Goal: Communication & Community: Answer question/provide support

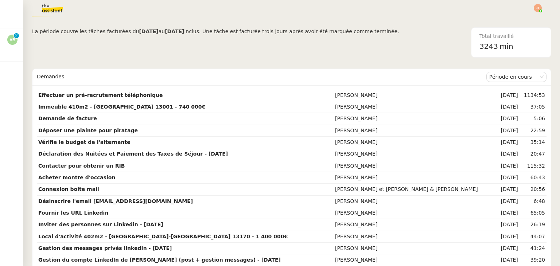
scroll to position [20, 0]
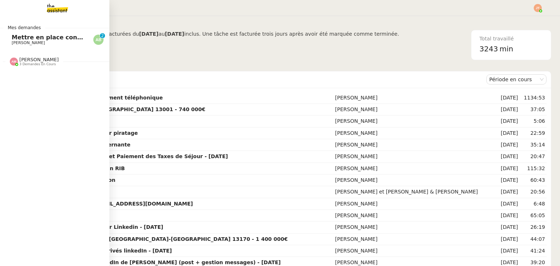
click at [18, 44] on span "[PERSON_NAME]" at bounding box center [28, 43] width 33 height 5
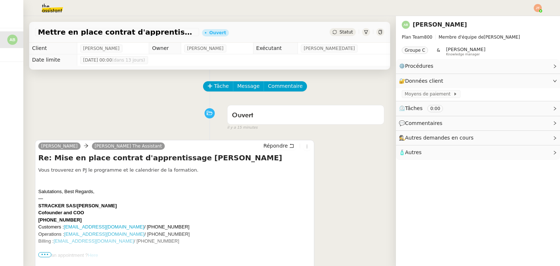
click at [65, 129] on div "Ouvert false il y a 15 minutes" at bounding box center [210, 116] width 350 height 29
click at [118, 108] on div "Ouvert false il y a 15 minutes" at bounding box center [210, 116] width 350 height 29
click at [139, 112] on div "Ouvert false il y a 15 minutes" at bounding box center [210, 116] width 350 height 29
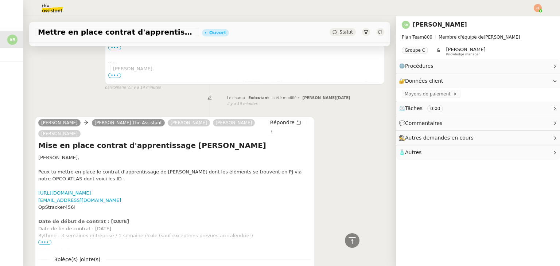
scroll to position [365, 0]
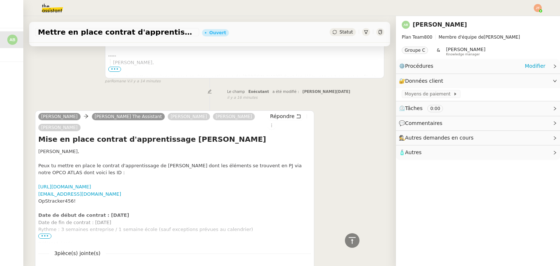
click at [434, 67] on div "⚙️ Procédures Modifier" at bounding box center [472, 66] width 147 height 8
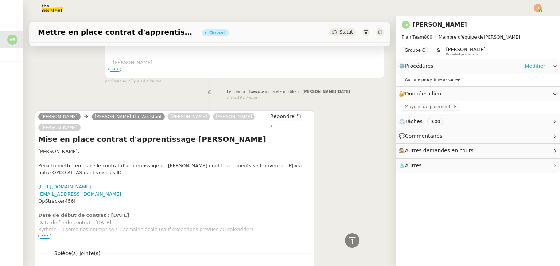
click at [534, 69] on link "Modifier" at bounding box center [535, 66] width 21 height 8
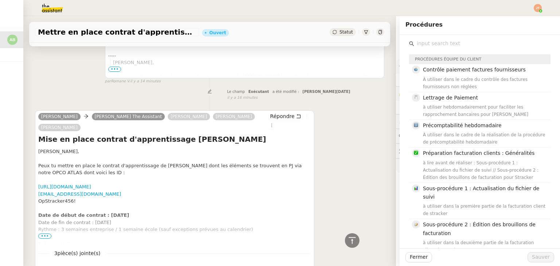
click at [412, 263] on div "Fermer Sauver" at bounding box center [480, 258] width 161 height 18
click at [414, 259] on span "Fermer" at bounding box center [419, 257] width 18 height 8
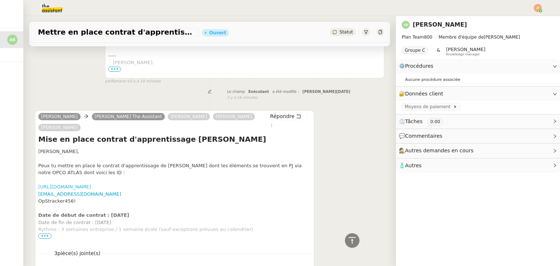
click at [77, 184] on link "[URL][DOMAIN_NAME]" at bounding box center [64, 186] width 53 height 5
drag, startPoint x: 90, startPoint y: 186, endPoint x: 38, endPoint y: 186, distance: 52.6
click at [38, 186] on div "Augustin De Boisse Charlie The Assistant Axel BANDIAKY Barbara Meyer Steve Hoog…" at bounding box center [175, 203] width 280 height 184
copy link "[EMAIL_ADDRESS][DOMAIN_NAME]"
drag, startPoint x: 75, startPoint y: 194, endPoint x: 39, endPoint y: 194, distance: 35.8
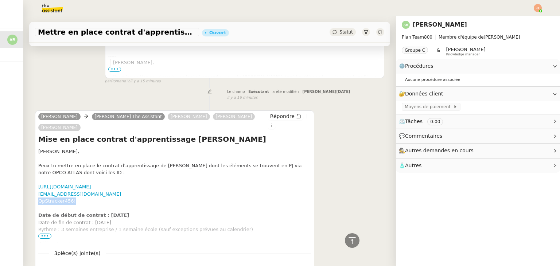
click at [39, 198] on div "OpStracker456!" at bounding box center [174, 201] width 273 height 7
copy div "OpStracker456!"
click at [83, 198] on div "OpStracker456!" at bounding box center [174, 201] width 273 height 7
click at [53, 5] on img at bounding box center [46, 8] width 57 height 16
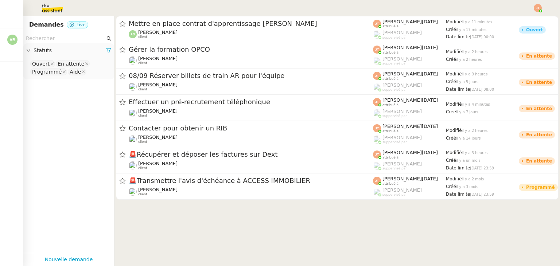
click at [52, 42] on input "text" at bounding box center [65, 38] width 79 height 8
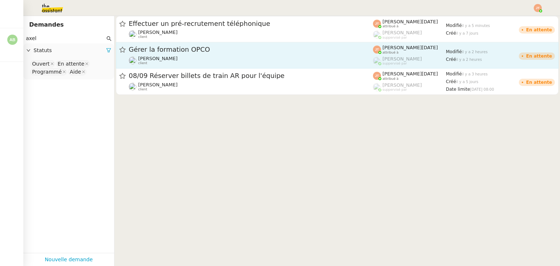
type input "axel"
click at [172, 59] on div "Axel BANDIAKY client" at bounding box center [251, 60] width 244 height 9
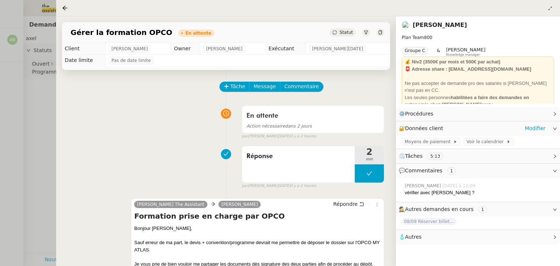
click at [534, 136] on div "🔐 Données client Modifier" at bounding box center [478, 129] width 164 height 14
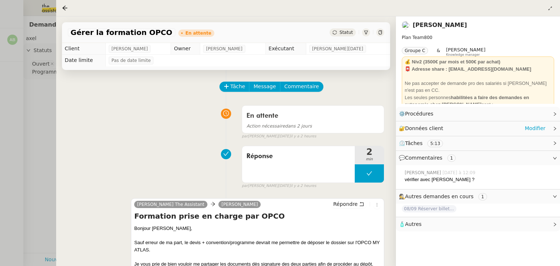
click at [534, 134] on div "🔐 Données client Modifier" at bounding box center [478, 129] width 164 height 14
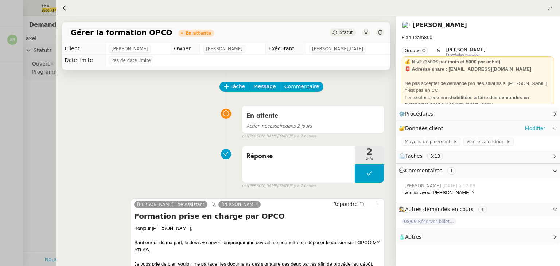
click at [544, 130] on link "Modifier" at bounding box center [535, 128] width 21 height 8
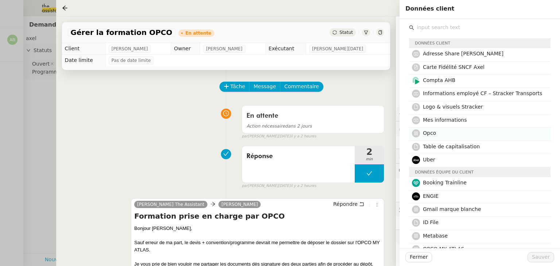
click at [431, 137] on h4 "Opco" at bounding box center [484, 133] width 123 height 8
click at [544, 260] on span "Sauver" at bounding box center [541, 257] width 18 height 8
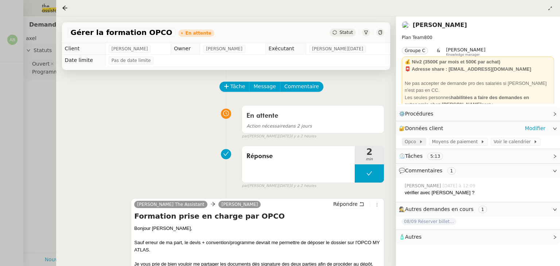
click at [412, 144] on span "Opco" at bounding box center [412, 141] width 14 height 7
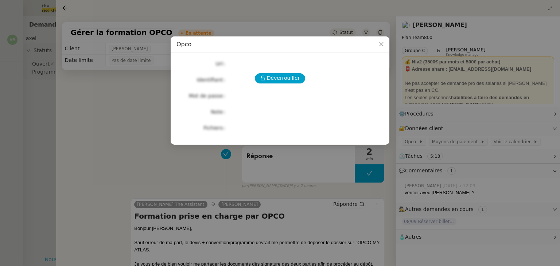
click at [276, 85] on div "Déverrouiller Url Identifiant Mot de passe Note Fichiers Upload" at bounding box center [280, 96] width 207 height 74
click at [280, 78] on span "Déverrouiller" at bounding box center [283, 78] width 33 height 8
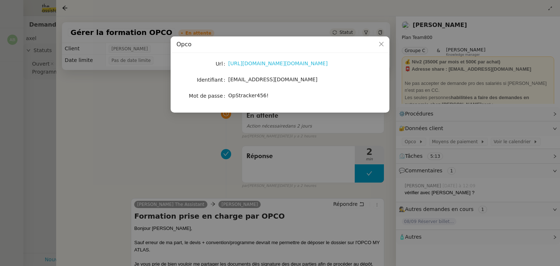
click at [253, 63] on link "https://login.iamfafiec.org/adfs/oauth2/authorize/?client_id=dd2970e3-246b-400c…" at bounding box center [278, 64] width 100 height 6
drag, startPoint x: 266, startPoint y: 97, endPoint x: 228, endPoint y: 100, distance: 37.7
click at [228, 100] on div "OpStracker456!" at bounding box center [288, 96] width 121 height 8
copy span "OpStracker456!"
click at [254, 63] on link "https://login.iamfafiec.org/adfs/oauth2/authorize/?client_id=dd2970e3-246b-400c…" at bounding box center [278, 64] width 100 height 6
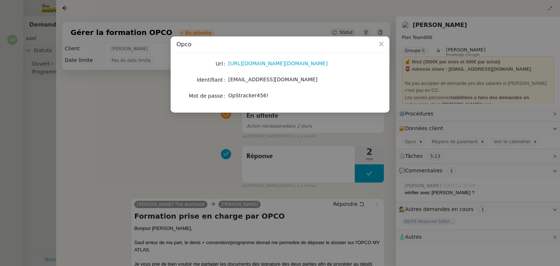
click at [43, 121] on nz-modal-container "Opco Url https://login.iamfafiec.org/adfs/oauth2/authorize/?client_id=dd2970e3-…" at bounding box center [280, 133] width 560 height 266
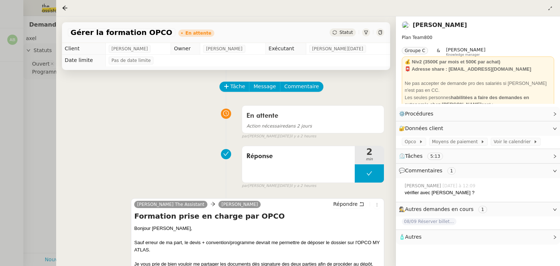
click at [42, 140] on div at bounding box center [280, 133] width 560 height 266
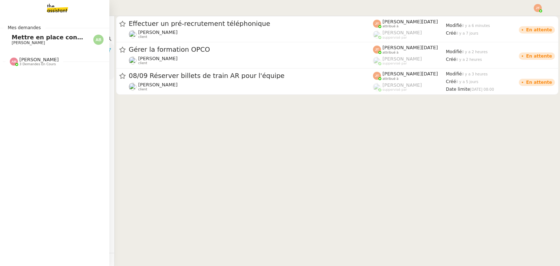
click at [23, 45] on span "[PERSON_NAME]" at bounding box center [28, 43] width 33 height 5
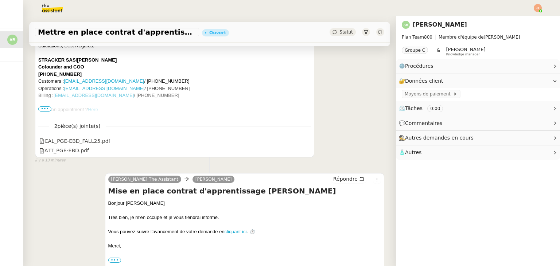
scroll to position [365, 0]
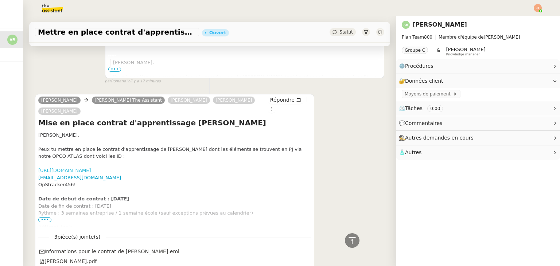
click at [78, 168] on link "[URL][DOMAIN_NAME]" at bounding box center [64, 170] width 53 height 5
drag, startPoint x: 96, startPoint y: 162, endPoint x: 38, endPoint y: 162, distance: 58.4
click at [38, 167] on div "[URL][DOMAIN_NAME]" at bounding box center [174, 170] width 273 height 7
copy link "[URL][DOMAIN_NAME]"
click at [92, 181] on div "OpStracker456!" at bounding box center [174, 184] width 273 height 7
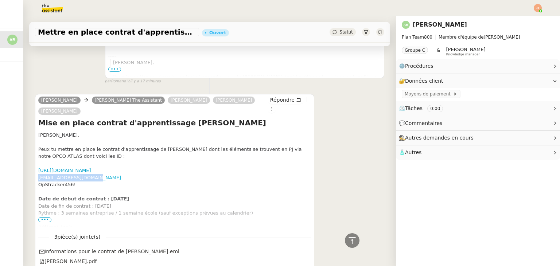
drag, startPoint x: 92, startPoint y: 171, endPoint x: 39, endPoint y: 170, distance: 52.2
click at [39, 174] on div "[EMAIL_ADDRESS][DOMAIN_NAME]" at bounding box center [174, 177] width 273 height 7
copy link "[EMAIL_ADDRESS][DOMAIN_NAME]"
drag, startPoint x: 75, startPoint y: 175, endPoint x: 40, endPoint y: 178, distance: 35.2
click at [40, 181] on div "OpStracker456!" at bounding box center [174, 184] width 273 height 7
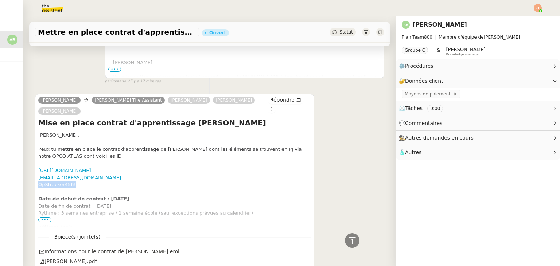
copy div "OpStracker456!"
click at [146, 181] on div "OpStracker456!" at bounding box center [174, 184] width 273 height 7
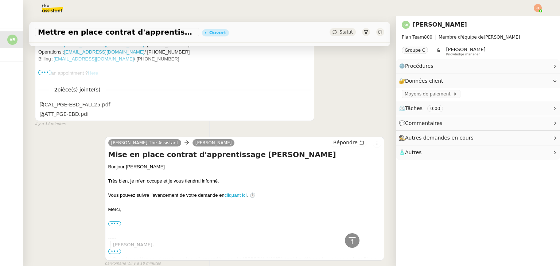
scroll to position [0, 0]
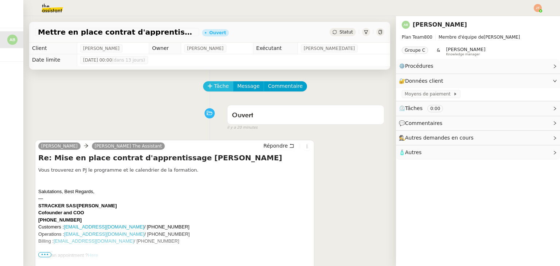
click at [219, 87] on span "Tâche" at bounding box center [221, 86] width 15 height 8
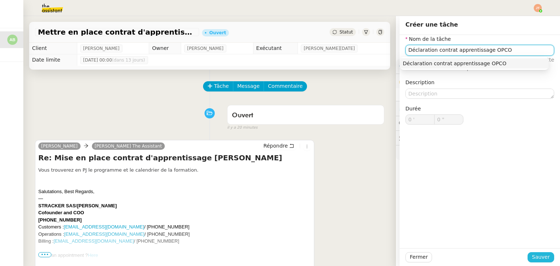
type input "Déclaration contrat apprentissage OPCO"
click at [543, 259] on span "Sauver" at bounding box center [541, 257] width 18 height 8
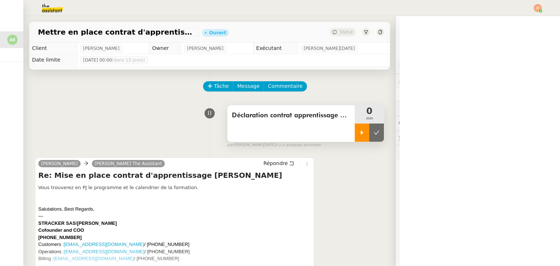
click at [359, 133] on icon at bounding box center [362, 133] width 6 height 6
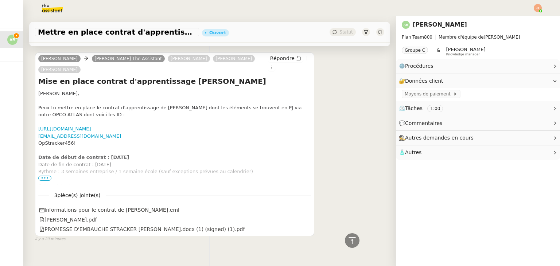
scroll to position [429, 0]
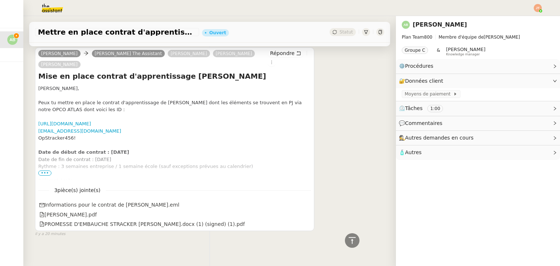
click at [45, 171] on span "•••" at bounding box center [44, 173] width 13 height 5
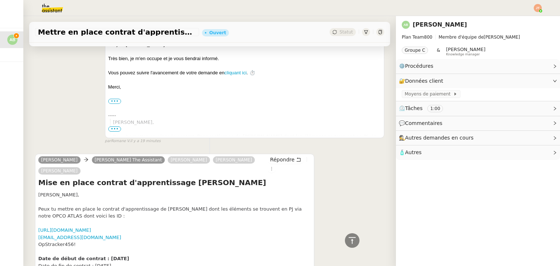
scroll to position [140, 0]
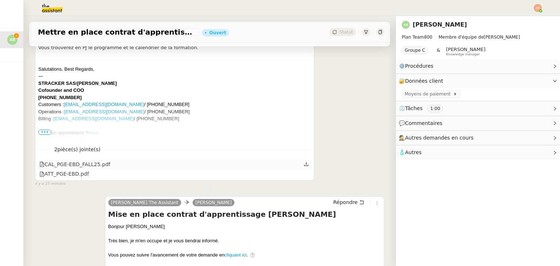
click at [304, 166] on icon at bounding box center [306, 164] width 5 height 5
click at [304, 178] on link at bounding box center [306, 174] width 5 height 8
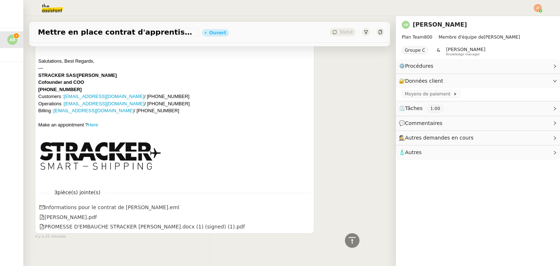
scroll to position [651, 0]
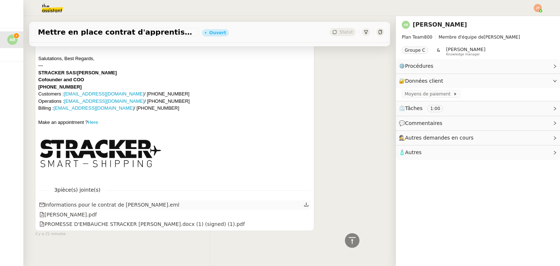
click at [304, 202] on icon at bounding box center [306, 204] width 5 height 5
click at [304, 212] on icon at bounding box center [306, 214] width 5 height 5
click at [304, 221] on icon at bounding box center [306, 223] width 5 height 5
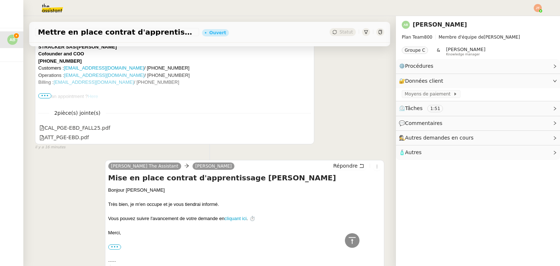
scroll to position [0, 0]
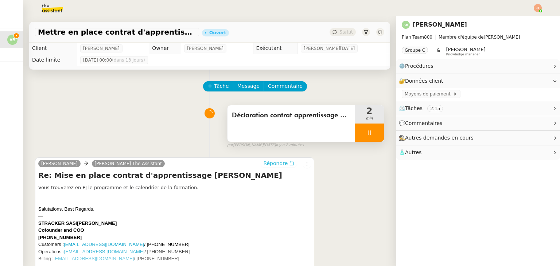
click at [271, 167] on span "Répondre" at bounding box center [275, 163] width 24 height 7
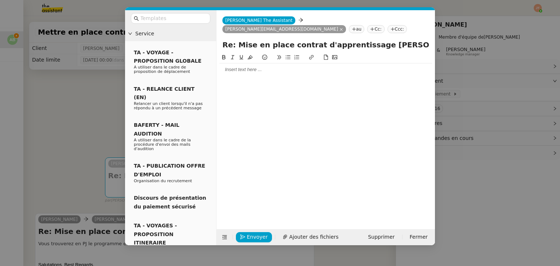
click at [242, 68] on div at bounding box center [326, 135] width 213 height 165
click at [310, 243] on div "Envoyer Ajouter des fichiers Supprimer Fermer" at bounding box center [326, 238] width 219 height 16
click at [308, 242] on button "Ajouter des fichiers" at bounding box center [310, 237] width 65 height 10
click at [237, 66] on div at bounding box center [326, 69] width 213 height 7
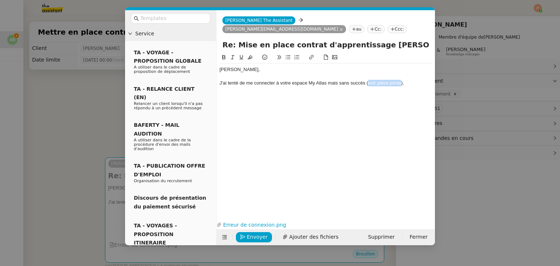
drag, startPoint x: 369, startPoint y: 75, endPoint x: 401, endPoint y: 76, distance: 31.4
click at [401, 80] on div "J'ai tenté de me connecter à votre espace My Atlas mais sans succès (voir pièce…" at bounding box center [326, 83] width 213 height 7
click at [234, 55] on icon at bounding box center [232, 57] width 5 height 5
click at [226, 87] on div at bounding box center [326, 90] width 213 height 7
click at [333, 80] on div "J'ai tenté de me connecter à votre espace My Atlas mais sans succès ( voir pièc…" at bounding box center [326, 83] width 213 height 7
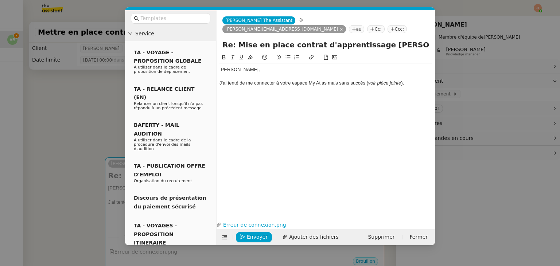
click at [0, 0] on lt-span ", mais" at bounding box center [0, 0] width 0 height 0
click at [257, 93] on div at bounding box center [326, 96] width 213 height 7
click at [220, 93] on div "Auriez-vous modifier le mot de passe ?" at bounding box center [326, 96] width 213 height 7
click at [290, 55] on icon at bounding box center [288, 57] width 5 height 4
click at [268, 100] on div at bounding box center [326, 103] width 213 height 7
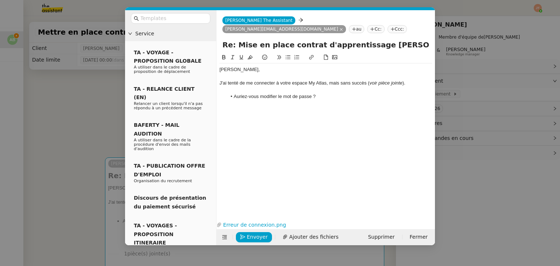
click at [270, 93] on li "Auriez-vous modifier le mot de passe ?" at bounding box center [330, 96] width 206 height 7
click at [0, 0] on lt-span "modifi é" at bounding box center [0, 0] width 0 height 0
click at [328, 87] on div at bounding box center [326, 90] width 213 height 7
click at [328, 93] on li "Auriez-vous modifié le mot de passe ?" at bounding box center [330, 96] width 206 height 7
click at [238, 107] on div "De plus, auriez-vous le contrat de Sophia ?" at bounding box center [326, 110] width 213 height 7
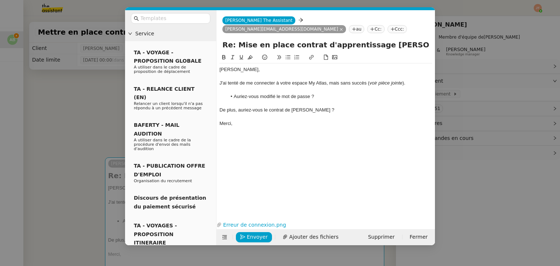
click at [241, 107] on div "De plus, auriez-vous le contrat de Sophia ?" at bounding box center [326, 110] width 213 height 7
click at [289, 54] on div at bounding box center [326, 58] width 213 height 10
click at [289, 55] on icon at bounding box center [288, 57] width 5 height 5
click at [258, 120] on div "Merci," at bounding box center [326, 123] width 213 height 7
click at [257, 241] on span "Envoyer" at bounding box center [257, 237] width 21 height 8
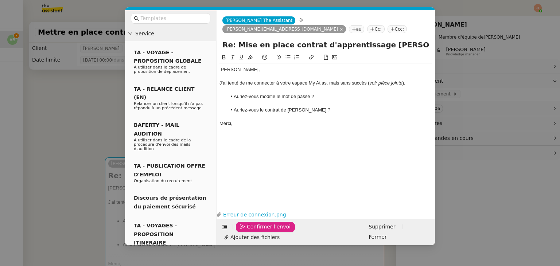
click at [257, 231] on span "Confirmer l'envoi" at bounding box center [269, 227] width 44 height 8
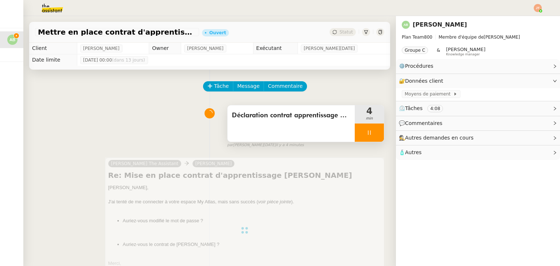
click at [355, 136] on div at bounding box center [369, 133] width 29 height 18
click at [371, 139] on button at bounding box center [377, 133] width 15 height 18
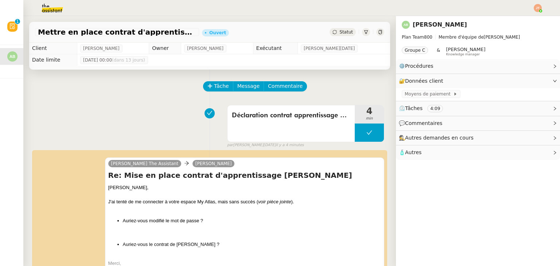
click at [330, 34] on div "Statut" at bounding box center [343, 32] width 26 height 8
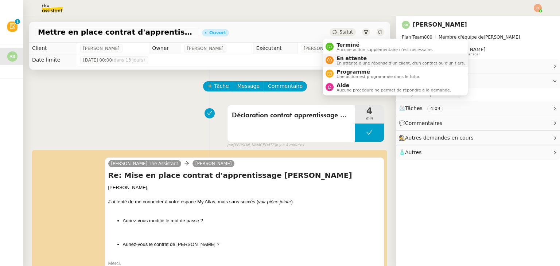
click at [339, 64] on span "En attente d'une réponse d'un client, d'un contact ou d'un tiers." at bounding box center [401, 63] width 128 height 4
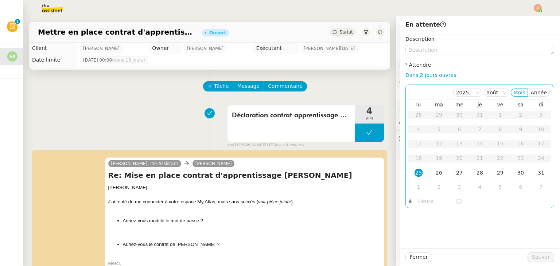
click at [457, 176] on div "27" at bounding box center [460, 173] width 8 height 8
click at [421, 206] on input "text" at bounding box center [438, 201] width 38 height 8
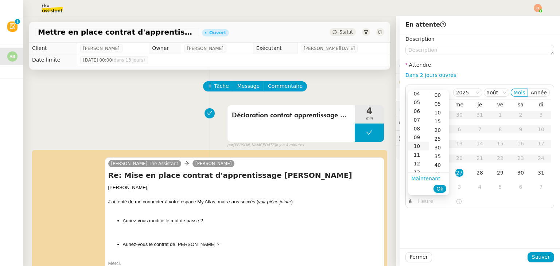
click at [419, 147] on div "10" at bounding box center [419, 146] width 20 height 9
click at [440, 95] on div "00" at bounding box center [439, 95] width 20 height 9
type input "10:00"
click at [444, 190] on span "Ok" at bounding box center [440, 188] width 7 height 7
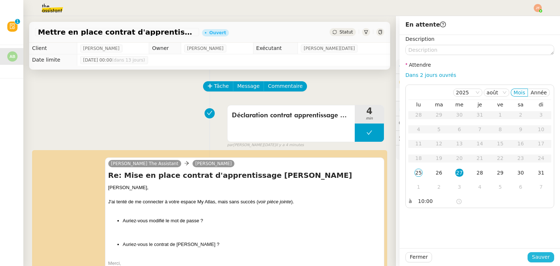
click at [533, 261] on span "Sauver" at bounding box center [541, 257] width 18 height 8
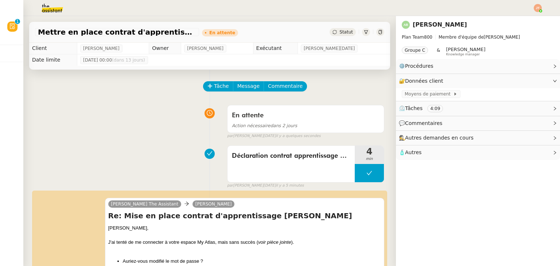
click at [540, 11] on div at bounding box center [538, 8] width 8 height 8
click at [524, 20] on li "Suivi" at bounding box center [518, 21] width 47 height 10
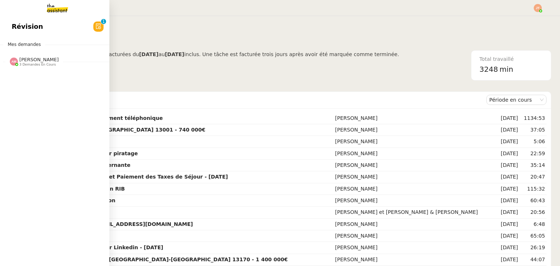
click at [69, 37] on div "Révision 0 1 2 3 4 5 6 7 8 9 Mes demandes Amyna Mehrez 3 demandes en cours Sous…" at bounding box center [54, 141] width 109 height 250
drag, startPoint x: 88, startPoint y: 40, endPoint x: 91, endPoint y: 30, distance: 10.6
click at [88, 37] on div "Révision 0 1 2 3 4 5 6 7 8 9 Mes demandes Amyna Mehrez 3 demandes en cours Sous…" at bounding box center [54, 141] width 109 height 250
click at [91, 30] on link "Révision 0 1 2 3 4 5 6 7 8 9" at bounding box center [54, 26] width 109 height 17
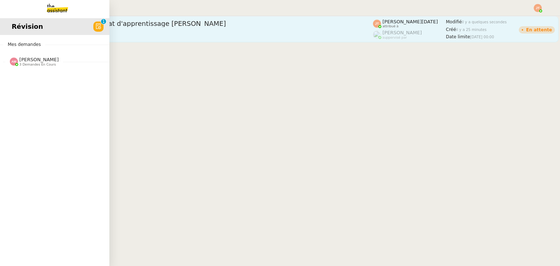
click at [124, 31] on div "Augustin De Boisse client" at bounding box center [206, 34] width 336 height 9
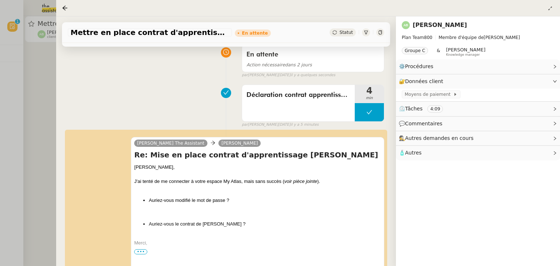
scroll to position [73, 0]
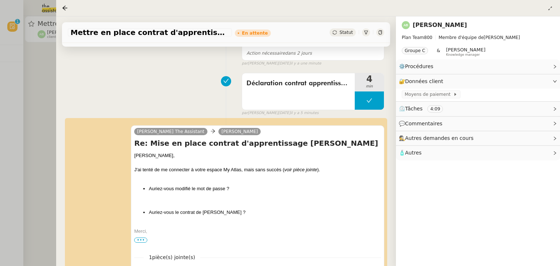
click at [38, 62] on div at bounding box center [280, 133] width 560 height 266
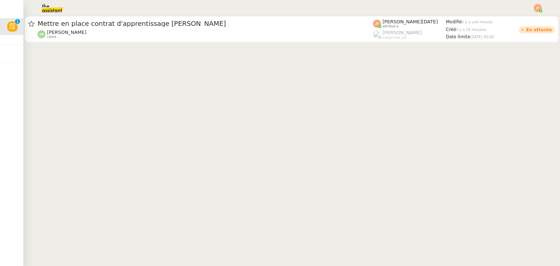
click at [544, 12] on nz-header at bounding box center [280, 8] width 560 height 16
click at [540, 12] on body "Révision 0 1 2 3 4 5 6 7 8 9 Mes demandes Amyna Mehrez 3 demandes en cours Sous…" at bounding box center [280, 133] width 560 height 266
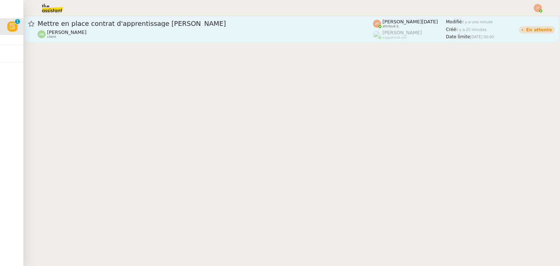
click at [519, 20] on div "En attente" at bounding box center [537, 29] width 36 height 20
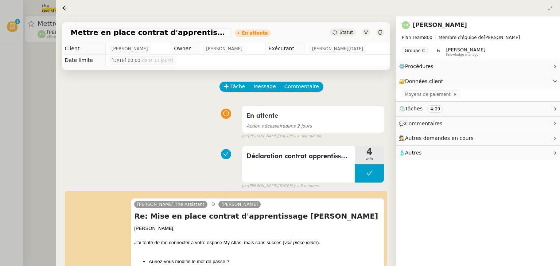
click at [33, 100] on div at bounding box center [280, 133] width 560 height 266
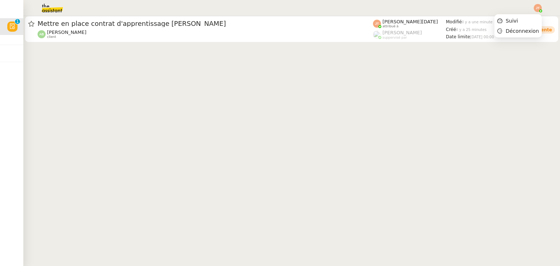
click at [536, 10] on img at bounding box center [538, 8] width 8 height 8
click at [508, 24] on span "Suivi" at bounding box center [508, 21] width 21 height 7
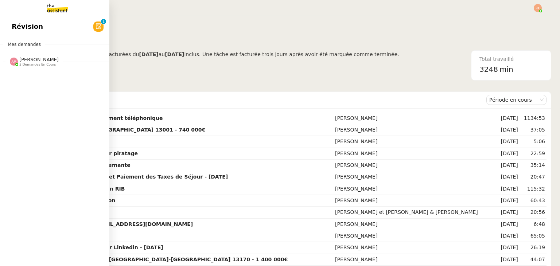
click at [40, 68] on div "Amyna Mehrez 3 demandes en cours" at bounding box center [54, 58] width 109 height 21
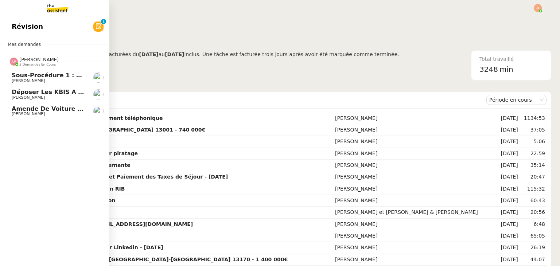
click at [51, 114] on span "[PERSON_NAME]" at bounding box center [49, 114] width 74 height 4
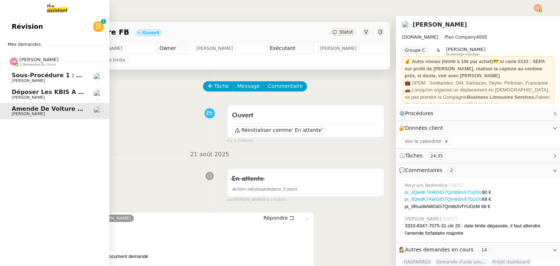
click at [41, 61] on span "[PERSON_NAME]" at bounding box center [38, 59] width 39 height 5
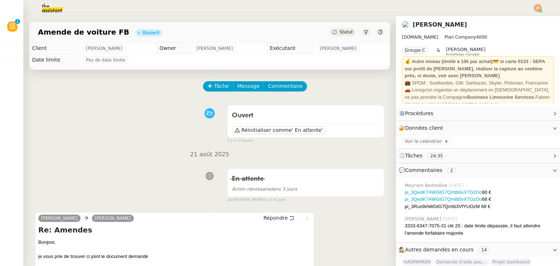
click at [535, 12] on div at bounding box center [538, 8] width 8 height 8
click at [515, 21] on span "Suivi" at bounding box center [512, 21] width 12 height 6
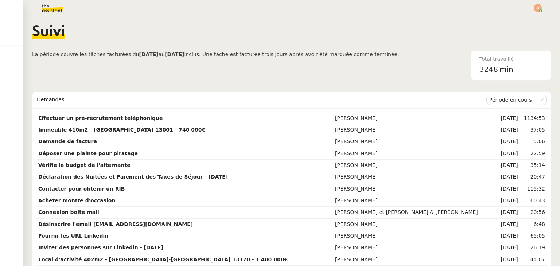
click at [114, 44] on div "Suivi" at bounding box center [292, 38] width 520 height 26
click at [199, 72] on span "La période couvre les tâches facturées du 04/08/2025 au 03/09/2025 inclus. Une …" at bounding box center [215, 65] width 367 height 30
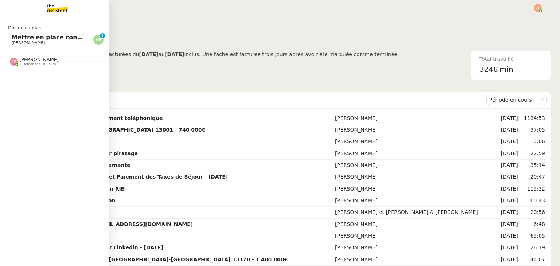
click at [42, 41] on span "[PERSON_NAME]" at bounding box center [28, 43] width 33 height 5
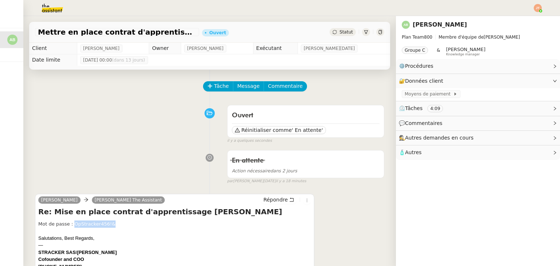
drag, startPoint x: 104, startPoint y: 227, endPoint x: 72, endPoint y: 227, distance: 32.8
click at [72, 227] on div "Mot de passe : OpStracker456!&" at bounding box center [174, 224] width 273 height 7
copy div "OpStracker456!&"
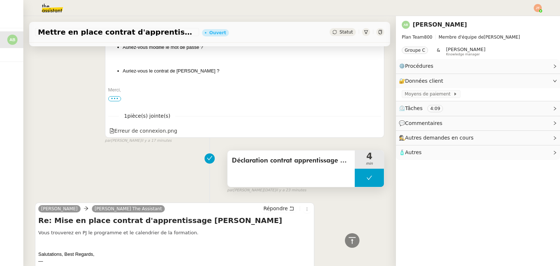
scroll to position [438, 0]
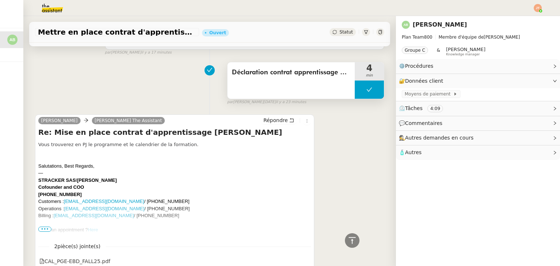
click at [359, 79] on span "min" at bounding box center [369, 76] width 29 height 6
click at [355, 92] on button at bounding box center [369, 90] width 29 height 18
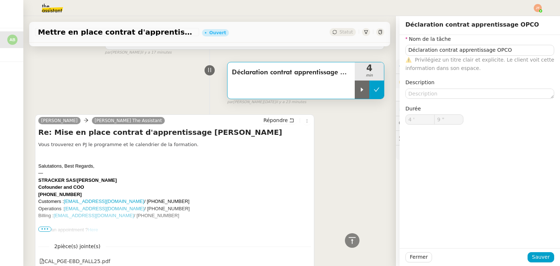
type input "Déclaration contrat apprentissage OPCO"
type input "4 '"
type input "9 ""
click at [359, 92] on icon at bounding box center [362, 90] width 6 height 6
type input "Déclaration contrat apprentissage OPCO"
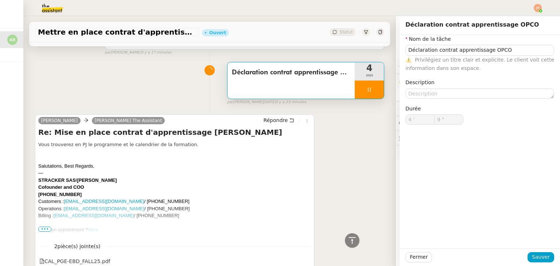
type input "4 '"
type input "9 ""
type input "Déclaration contrat apprentissage OPCO"
type input "4 '"
type input "9 ""
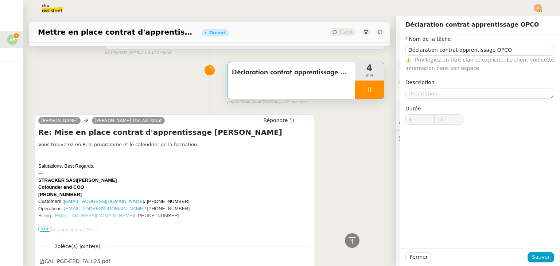
type input "11 ""
click at [354, 139] on div "Augustin De Boisse Charlie The Assistant Répondre Re: Mise en place contrat d'a…" at bounding box center [210, 196] width 350 height 176
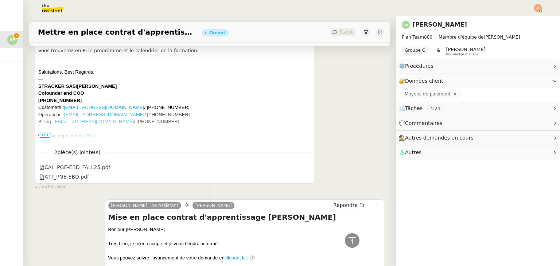
scroll to position [547, 0]
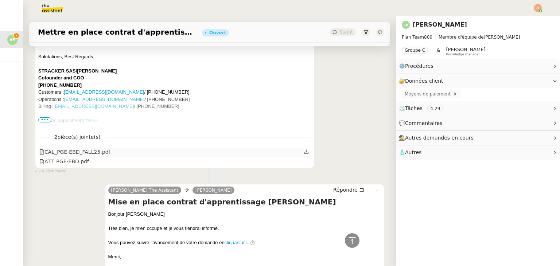
click at [304, 154] on icon at bounding box center [306, 151] width 5 height 5
click at [305, 163] on icon at bounding box center [307, 161] width 4 height 4
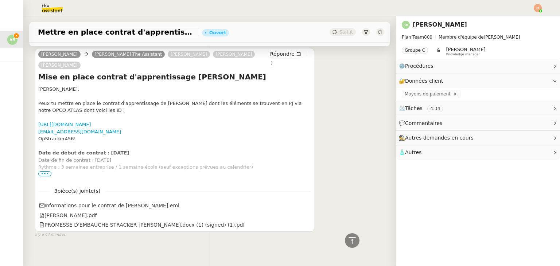
scroll to position [824, 0]
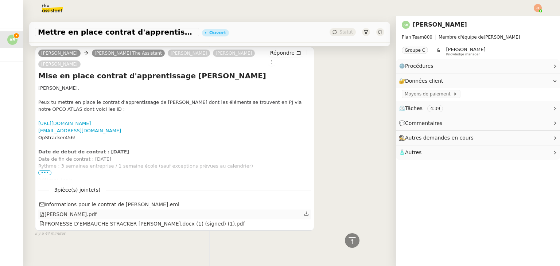
click at [304, 210] on link at bounding box center [306, 214] width 5 height 8
click at [304, 220] on link at bounding box center [306, 224] width 5 height 8
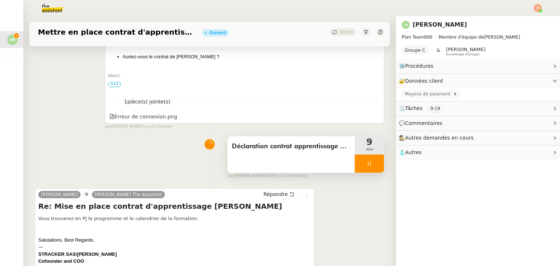
scroll to position [365, 0]
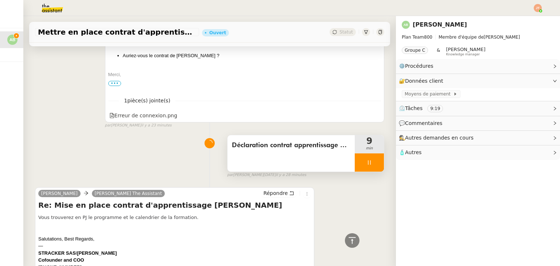
click at [367, 162] on icon at bounding box center [370, 163] width 6 height 6
click at [374, 163] on icon at bounding box center [377, 163] width 6 height 6
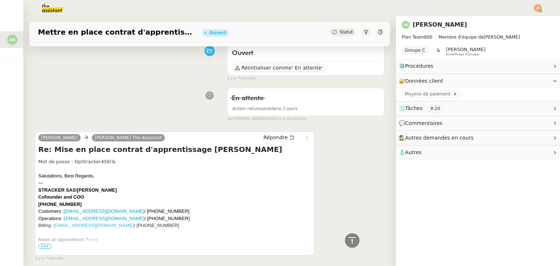
scroll to position [0, 0]
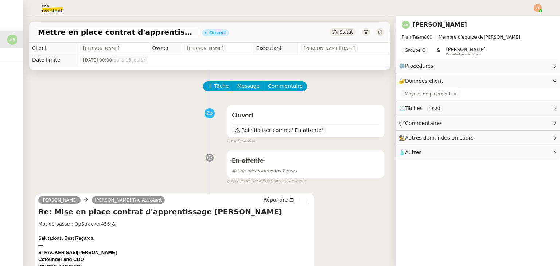
click at [263, 205] on div "Répondre" at bounding box center [286, 200] width 50 height 9
click at [265, 200] on span "Répondre" at bounding box center [275, 199] width 24 height 7
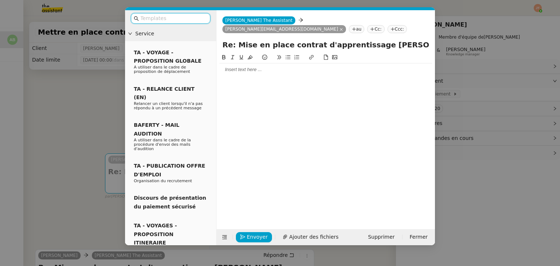
click at [266, 63] on div at bounding box center [326, 69] width 213 height 12
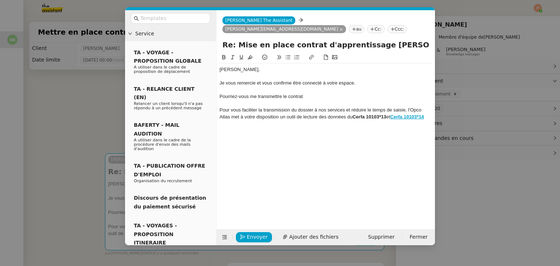
click at [353, 108] on div "Pour vous faciliter la transmission du dossier à nos services et réduire le tem…" at bounding box center [326, 114] width 213 height 14
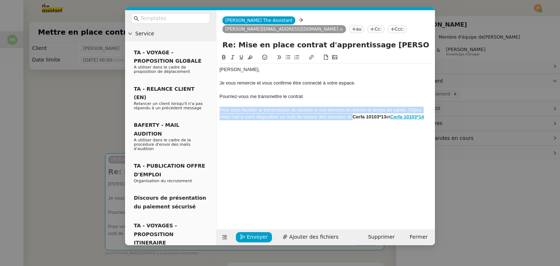
drag, startPoint x: 353, startPoint y: 108, endPoint x: 213, endPoint y: 100, distance: 140.8
click at [213, 100] on nz-layout "Service TA - VOYAGE - PROPOSITION GLOBALE A utiliser dans le cadre de propositi…" at bounding box center [280, 127] width 310 height 235
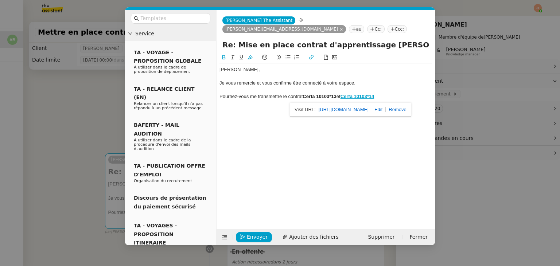
drag, startPoint x: 374, startPoint y: 89, endPoint x: 356, endPoint y: 120, distance: 36.6
click at [356, 120] on div "Augustin, Je vous remercie et vous confirme être connecté à votre espace. Pourr…" at bounding box center [326, 135] width 213 height 165
drag, startPoint x: 365, startPoint y: 88, endPoint x: 303, endPoint y: 103, distance: 64.1
click at [303, 103] on div "https://www.service-public.fr/particuliers/vosdroits/R1319" at bounding box center [351, 110] width 122 height 14
click at [412, 104] on div "https://www.service-public.fr/particuliers/vosdroits/R1319" at bounding box center [351, 110] width 122 height 14
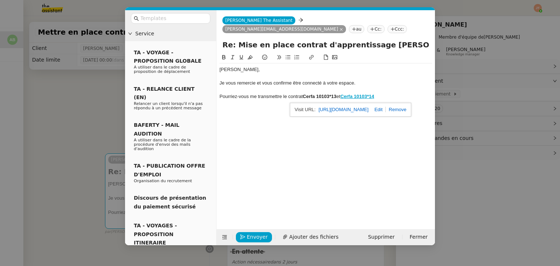
click at [407, 107] on link at bounding box center [396, 109] width 20 height 5
click at [382, 93] on div "Pourriez-vous me transmettre le contrat Cerfa 10103*13 et Cerfa 10103*14" at bounding box center [326, 96] width 213 height 7
click at [223, 53] on button at bounding box center [224, 57] width 9 height 8
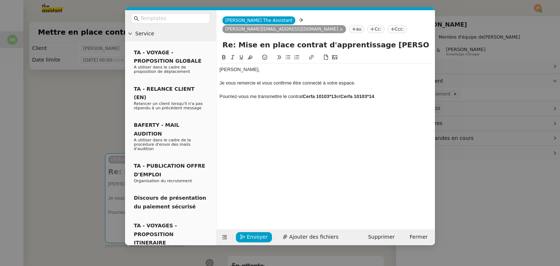
click at [307, 94] on strong "Cerfa 10103*13" at bounding box center [320, 96] width 34 height 5
click at [306, 94] on strong "Cerfa 10103*13" at bounding box center [320, 96] width 34 height 5
click at [304, 100] on div at bounding box center [326, 103] width 213 height 7
click at [220, 93] on div "Pourriez-vous me transmettre le contrat Cerfa 10103*13 et Cerfa 10103*14 ." at bounding box center [326, 96] width 213 height 7
click at [291, 53] on button at bounding box center [288, 57] width 9 height 8
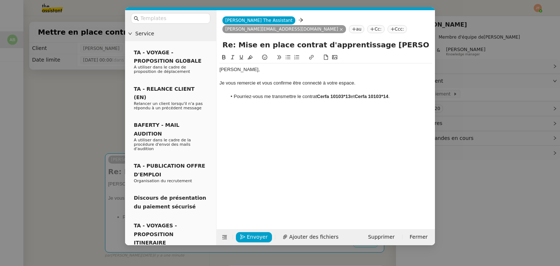
click at [400, 100] on div at bounding box center [326, 103] width 213 height 7
click at [397, 93] on li "Pourriez-vous me transmettre le contrat Cerfa 10103*13 et Cerfa 10103*14 ." at bounding box center [330, 96] width 206 height 7
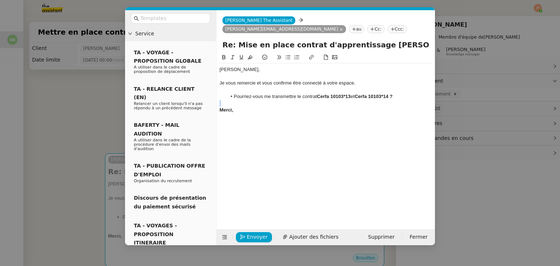
drag, startPoint x: 397, startPoint y: 97, endPoint x: 395, endPoint y: 86, distance: 10.5
click at [395, 86] on div "Augustin, Je vous remercie et vous confirme être connecté à votre espace. Pourr…" at bounding box center [326, 96] width 213 height 66
drag, startPoint x: 372, startPoint y: 105, endPoint x: 273, endPoint y: 65, distance: 107.5
click at [394, 89] on div "Augustin, Je vous remercie et vous confirme être connecté à votre espace. Pourr…" at bounding box center [326, 96] width 213 height 66
click at [224, 53] on button at bounding box center [224, 57] width 9 height 8
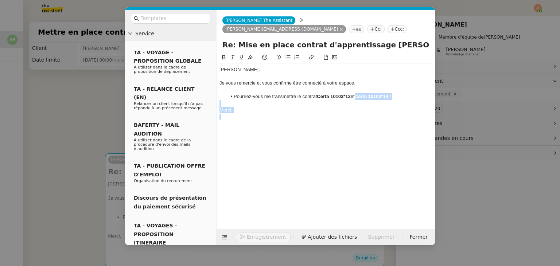
click at [260, 114] on div at bounding box center [326, 117] width 213 height 7
click at [358, 94] on strong "Cerfa 10103*14" at bounding box center [372, 96] width 34 height 5
click at [261, 114] on div at bounding box center [326, 117] width 213 height 7
click at [255, 240] on span "Envoyer" at bounding box center [257, 237] width 21 height 8
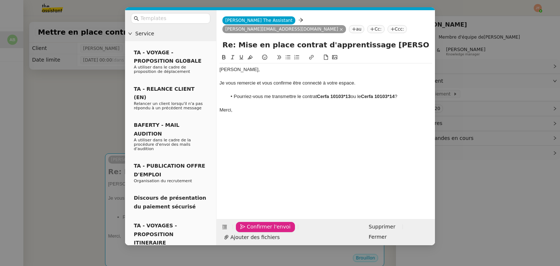
click at [255, 231] on span "Confirmer l'envoi" at bounding box center [269, 227] width 44 height 8
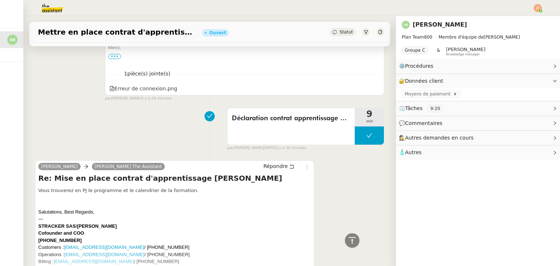
scroll to position [511, 0]
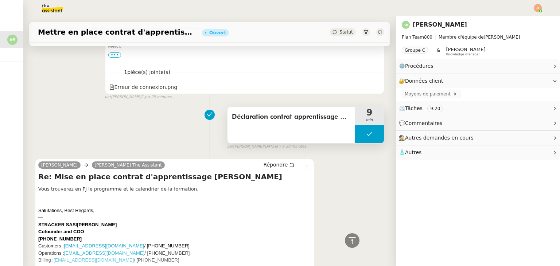
click at [355, 140] on button at bounding box center [369, 134] width 29 height 18
click at [355, 140] on div at bounding box center [355, 134] width 0 height 18
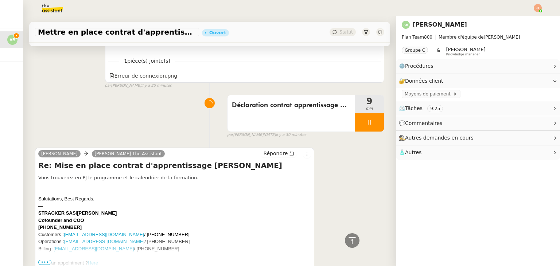
scroll to position [547, 0]
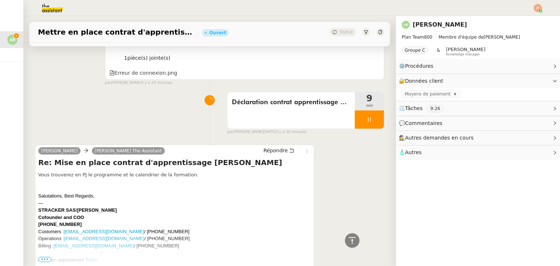
click at [355, 119] on div at bounding box center [369, 120] width 29 height 18
click at [370, 119] on button at bounding box center [377, 120] width 15 height 18
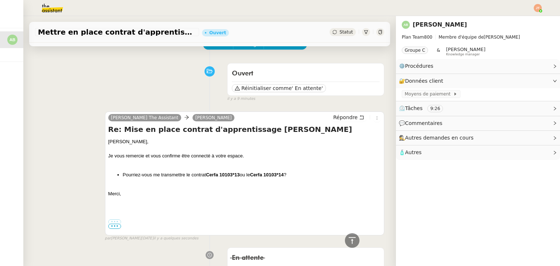
scroll to position [0, 0]
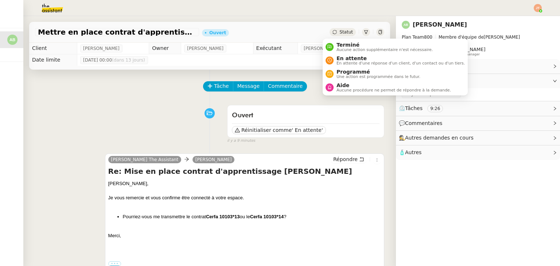
click at [340, 34] on span "Statut" at bounding box center [347, 32] width 14 height 5
click at [351, 62] on span "En attente d'une réponse d'un client, d'un contact ou d'un tiers." at bounding box center [401, 63] width 128 height 4
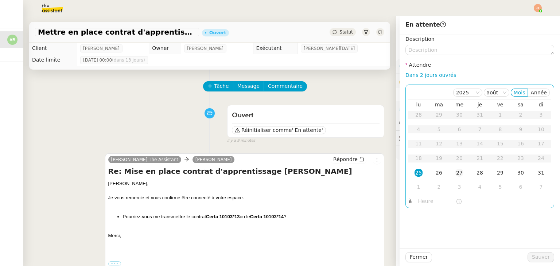
click at [451, 177] on td "27" at bounding box center [460, 173] width 20 height 15
click at [419, 203] on input "text" at bounding box center [438, 201] width 38 height 8
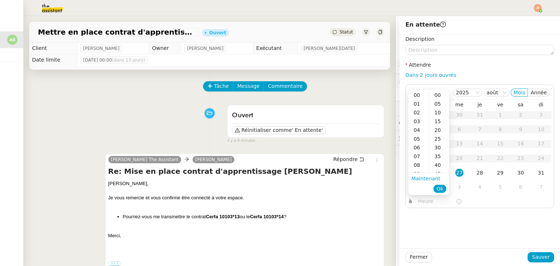
click at [419, 173] on ul "Maintenant Ok" at bounding box center [429, 184] width 41 height 22
click at [417, 170] on div "09" at bounding box center [419, 174] width 20 height 9
click at [419, 101] on div "10" at bounding box center [419, 104] width 20 height 9
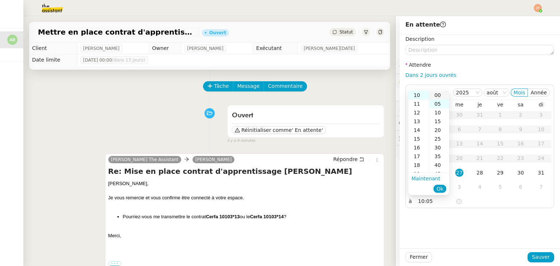
click at [438, 98] on div "00" at bounding box center [439, 95] width 20 height 9
type input "10:00"
click at [443, 193] on button "Ok" at bounding box center [440, 189] width 13 height 8
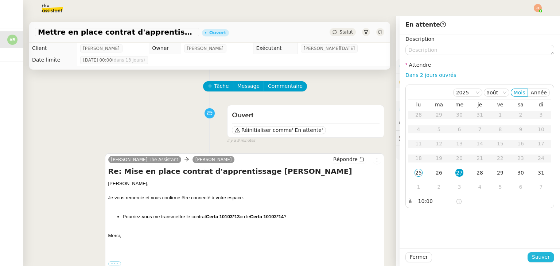
click at [536, 259] on span "Sauver" at bounding box center [541, 257] width 18 height 8
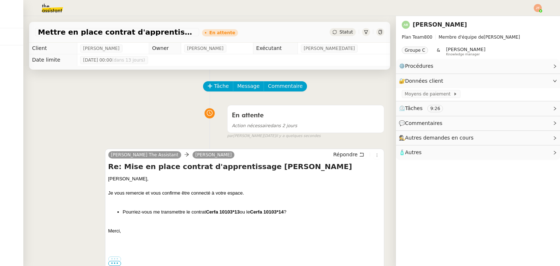
click at [542, 13] on div at bounding box center [280, 8] width 524 height 16
click at [536, 10] on img at bounding box center [538, 8] width 8 height 8
click at [518, 26] on li "Déconnexion" at bounding box center [518, 31] width 47 height 10
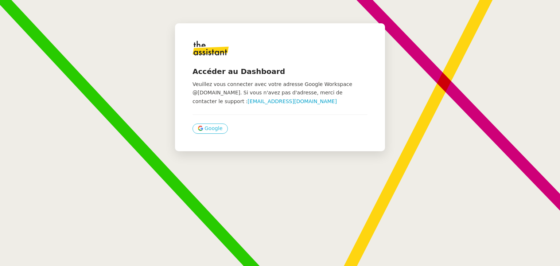
click at [212, 129] on span "Google" at bounding box center [214, 128] width 18 height 8
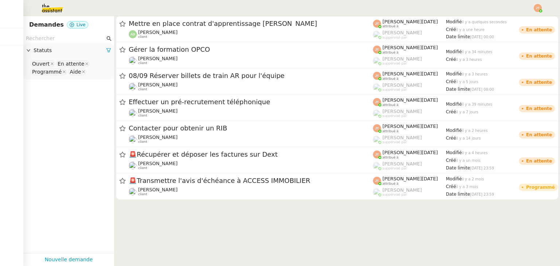
click at [537, 6] on img at bounding box center [538, 8] width 8 height 8
click at [520, 20] on li "Suivi" at bounding box center [518, 21] width 47 height 10
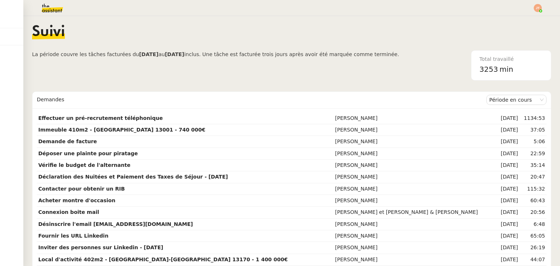
click at [62, 57] on span "La période couvre les tâches facturées du" at bounding box center [85, 54] width 107 height 6
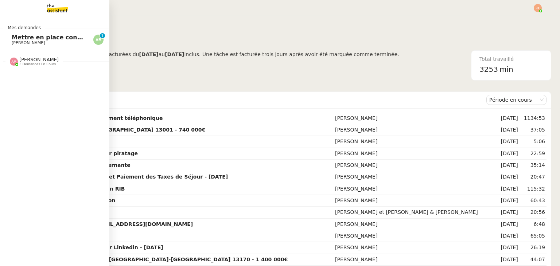
click at [34, 41] on span "[PERSON_NAME]" at bounding box center [28, 43] width 33 height 5
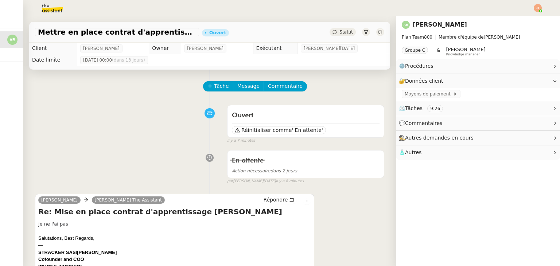
click at [539, 5] on img at bounding box center [538, 8] width 8 height 8
click at [512, 27] on li "Déconnexion" at bounding box center [518, 31] width 47 height 10
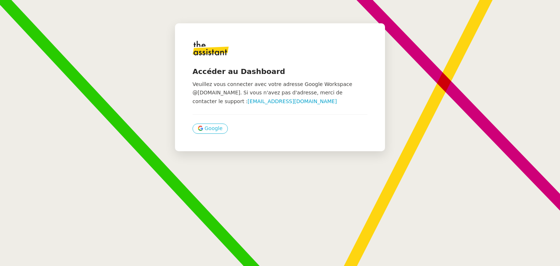
click at [208, 133] on button "Google" at bounding box center [210, 129] width 35 height 10
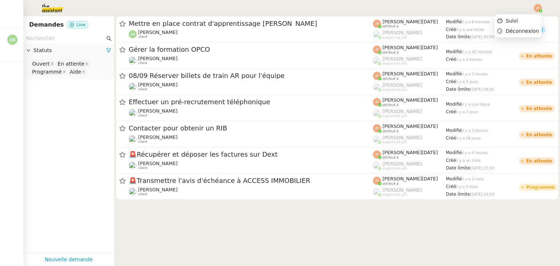
click at [537, 9] on img at bounding box center [538, 8] width 8 height 8
click at [517, 20] on span "Suivi" at bounding box center [512, 21] width 12 height 6
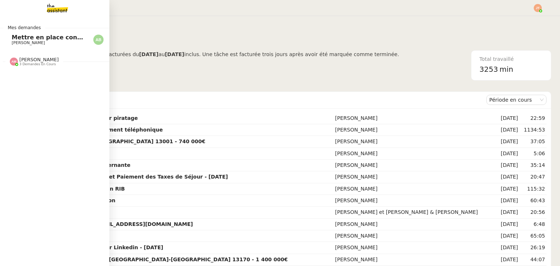
click at [28, 41] on span "[PERSON_NAME]" at bounding box center [28, 43] width 33 height 5
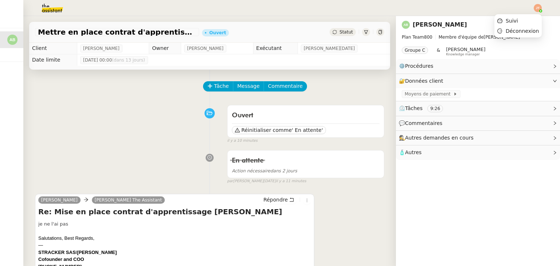
click at [539, 10] on img at bounding box center [538, 8] width 8 height 8
click at [524, 16] on li "Suivi" at bounding box center [518, 21] width 47 height 10
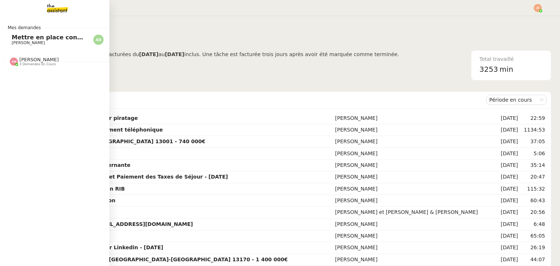
click at [46, 43] on span "[PERSON_NAME]" at bounding box center [49, 43] width 74 height 4
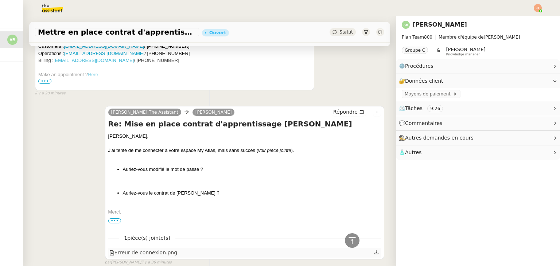
scroll to position [730, 0]
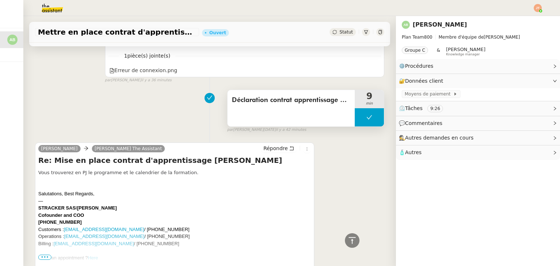
click at [363, 127] on div "Déclaration contrat apprentissage OPCO 9 min" at bounding box center [305, 108] width 157 height 37
click at [355, 120] on button at bounding box center [369, 117] width 29 height 18
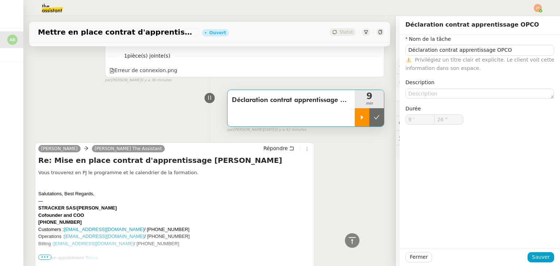
type input "Déclaration contrat apprentissage OPCO"
type input "9 '"
type input "26 ""
click at [359, 120] on icon at bounding box center [362, 118] width 6 height 6
type input "Déclaration contrat apprentissage OPCO"
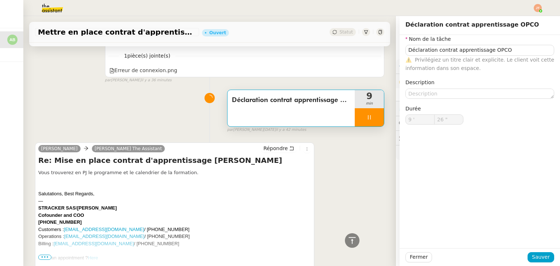
type input "9 '"
type input "26 ""
type input "Déclaration contrat apprentissage OPCO"
type input "9 '"
type input "26 ""
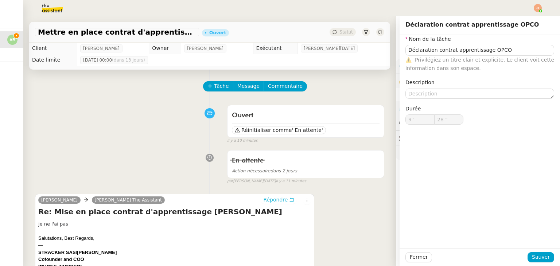
click at [267, 203] on span "Répondre" at bounding box center [275, 199] width 24 height 7
type input "29 ""
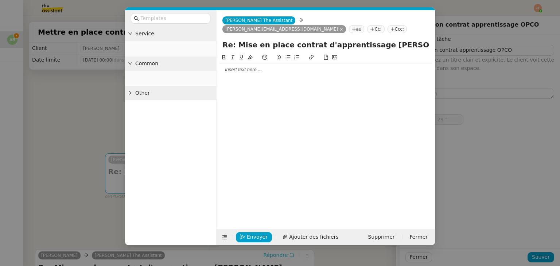
type input "Déclaration contrat apprentissage OPCO"
type input "9 '"
type input "30 ""
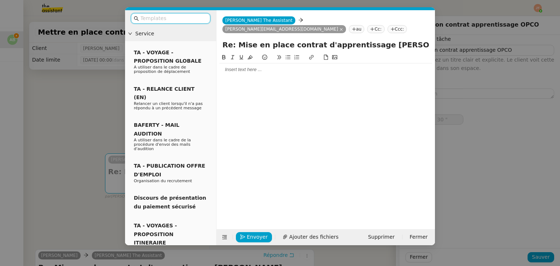
type input "Déclaration contrat apprentissage OPCO"
type input "9 '"
type input "30 ""
type input "Déclaration contrat apprentissage OPCO"
type input "9 '"
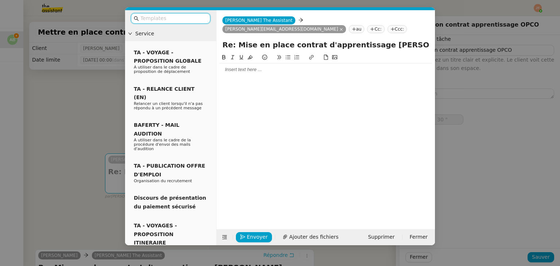
type input "30 ""
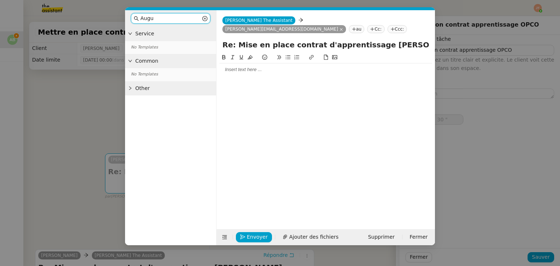
type input "Augus"
type input "31 ""
type input "[PERSON_NAME],"
type input "32 ""
type input "[PERSON_NAME]"
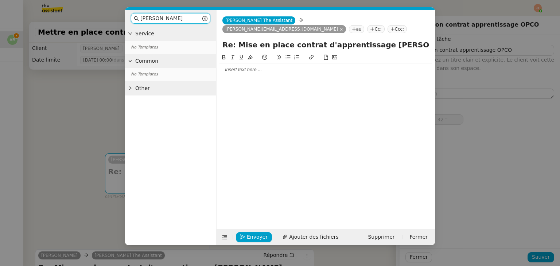
type input "33 ""
type input "A"
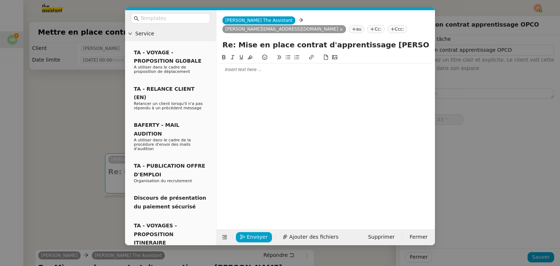
click at [236, 66] on div at bounding box center [326, 69] width 213 height 7
type input "34 ""
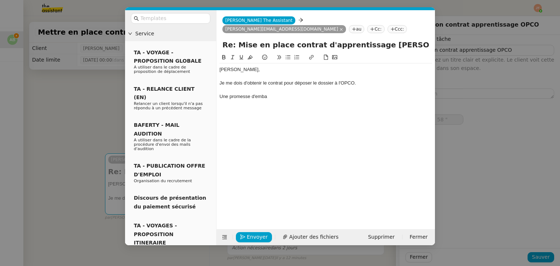
type input "59 ""
type input "10 '"
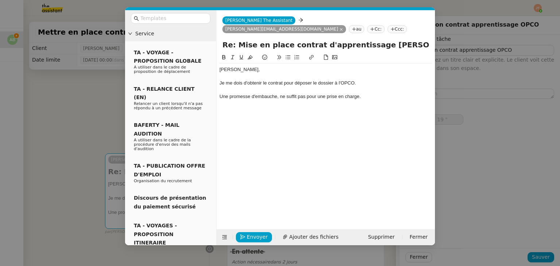
drag, startPoint x: 223, startPoint y: 106, endPoint x: 283, endPoint y: 85, distance: 63.4
click at [223, 105] on div "[PERSON_NAME], Je me dois d'obtenir le contrat pour déposer le dossier à l'OPCO…" at bounding box center [326, 135] width 213 height 165
click at [280, 93] on div "Une promesse d'embauche, ne suffit pas pour une prise en charge." at bounding box center [326, 96] width 213 height 7
click at [278, 93] on div "Une promesse d'embauche, ne suffit pas pour une prise en charge." at bounding box center [326, 96] width 213 height 7
click at [0, 0] on lt-span "Supprimer" at bounding box center [0, 0] width 0 height 0
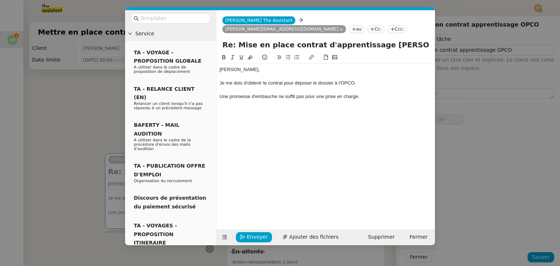
click at [364, 93] on div "Une promesse d'embauche ne suffit pas pour une prise en charge." at bounding box center [326, 96] width 213 height 7
click at [368, 93] on div "Une promesse d'embauche ne suffit pas pour une prise en charge." at bounding box center [326, 96] width 213 height 7
click at [263, 107] on div "Merci," at bounding box center [326, 110] width 213 height 7
type input "59 ""
type input "11 '"
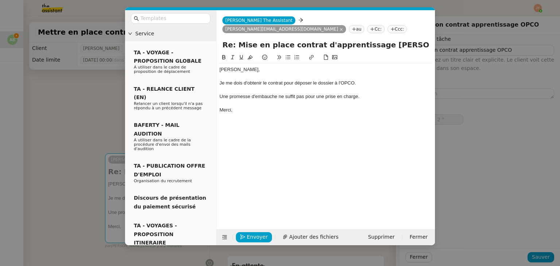
click at [31, 112] on nz-modal-container "Service TA - VOYAGE - PROPOSITION GLOBALE A utiliser dans le cadre de propositi…" at bounding box center [280, 133] width 560 height 266
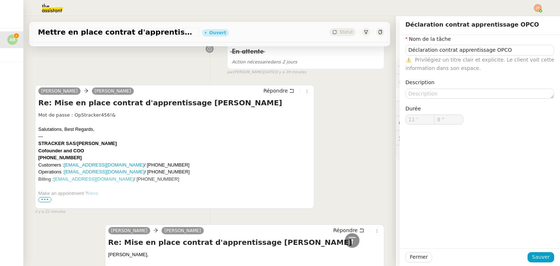
scroll to position [532, 0]
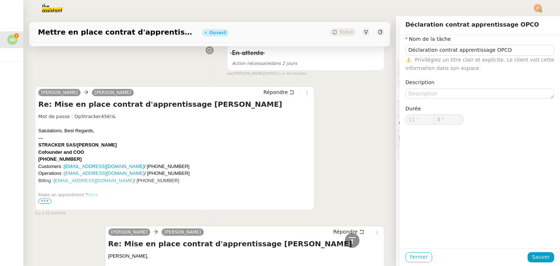
type input "9 ""
click at [413, 259] on span "Fermer" at bounding box center [419, 257] width 18 height 8
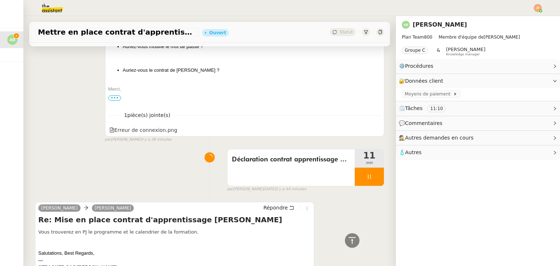
scroll to position [787, 0]
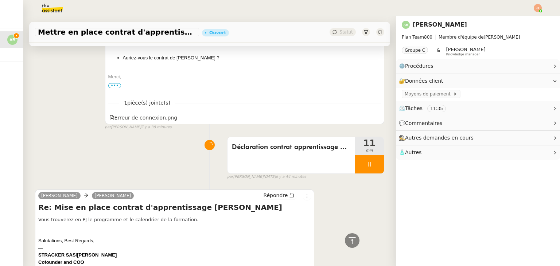
click at [266, 131] on div "par [PERSON_NAME] il y a 38 minutes" at bounding box center [245, 127] width 280 height 6
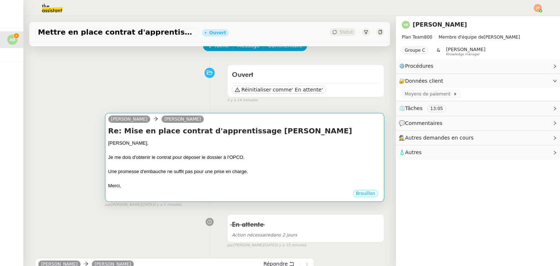
scroll to position [36, 0]
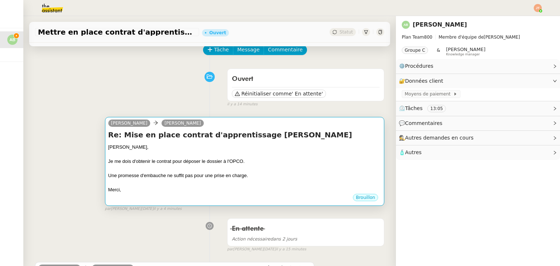
click at [147, 157] on div at bounding box center [244, 154] width 273 height 7
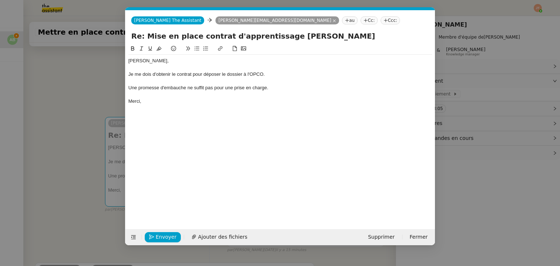
scroll to position [0, 15]
click at [283, 88] on div "Une promesse d'embauche ne suffit pas pour une prise en charge." at bounding box center [280, 88] width 304 height 7
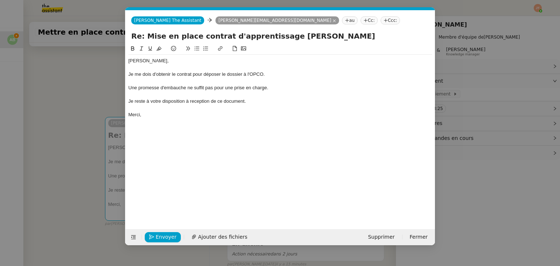
click at [200, 104] on div "Je reste à votre disposition à reception de ce document." at bounding box center [280, 101] width 304 height 7
click at [0, 0] on lt-span "réception" at bounding box center [0, 0] width 0 height 0
click at [160, 120] on div "[PERSON_NAME], Je me dois d'obtenir le contrat pour déposer le dossier à l'OPCO…" at bounding box center [280, 88] width 304 height 66
click at [65, 56] on nz-modal-container "Service TA - VOYAGE - PROPOSITION GLOBALE A utiliser dans le cadre de propositi…" at bounding box center [280, 133] width 560 height 266
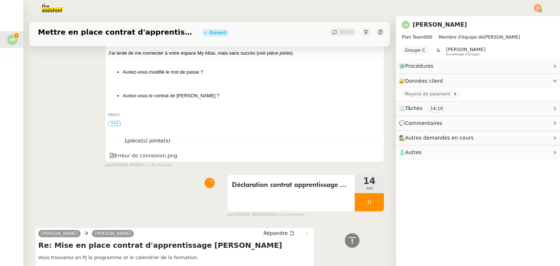
scroll to position [766, 0]
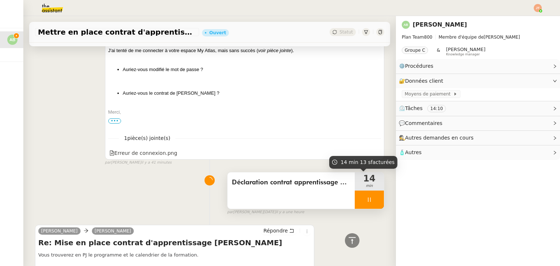
click at [367, 203] on icon at bounding box center [370, 200] width 6 height 6
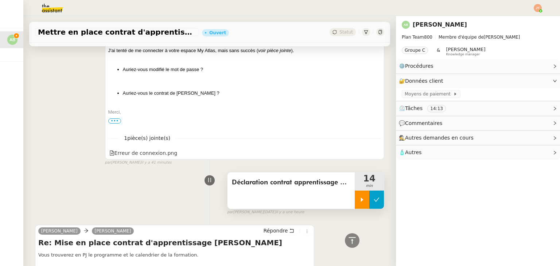
click at [374, 203] on icon at bounding box center [377, 200] width 6 height 6
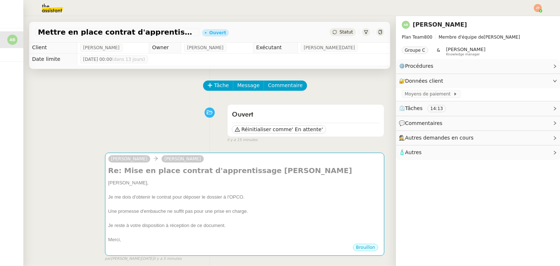
scroll to position [0, 0]
